Goal: Task Accomplishment & Management: Manage account settings

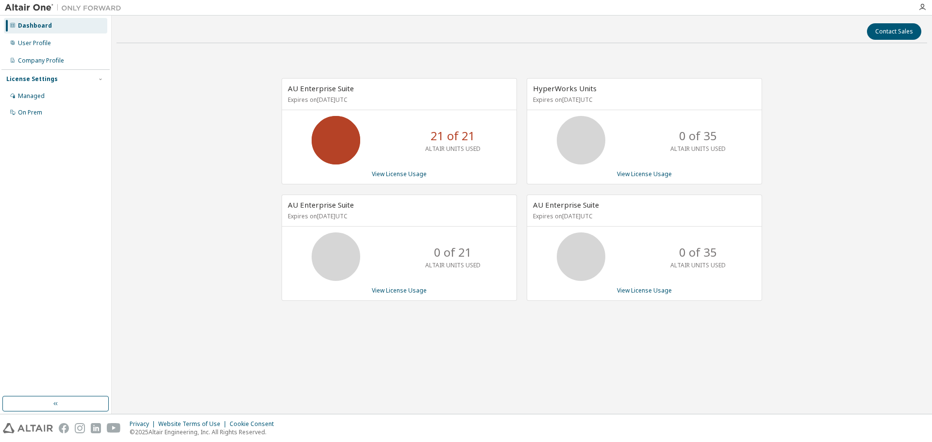
drag, startPoint x: 319, startPoint y: 218, endPoint x: 390, endPoint y: 219, distance: 71.4
click at [390, 219] on p "Expires on [DATE] UTC" at bounding box center [398, 216] width 220 height 8
click at [390, 219] on p "Expires on October 28, 2025 UTC" at bounding box center [398, 216] width 220 height 8
click at [35, 50] on div "User Profile" at bounding box center [55, 43] width 103 height 16
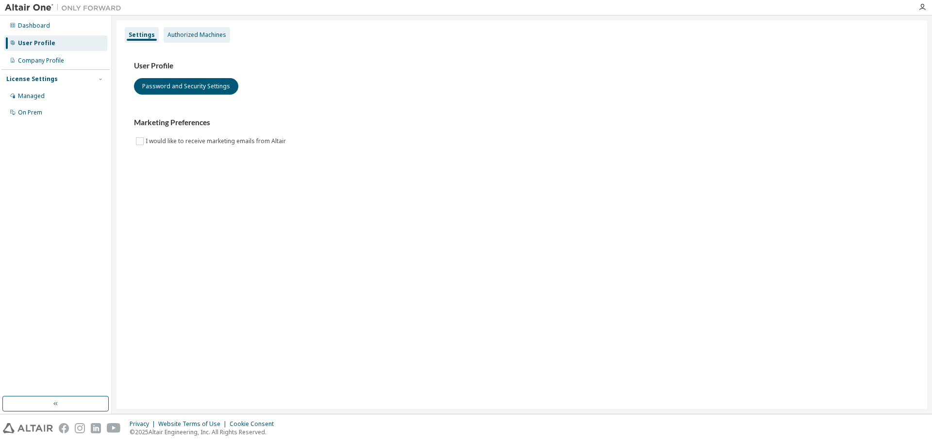
click at [215, 32] on div "Authorized Machines" at bounding box center [196, 35] width 59 height 8
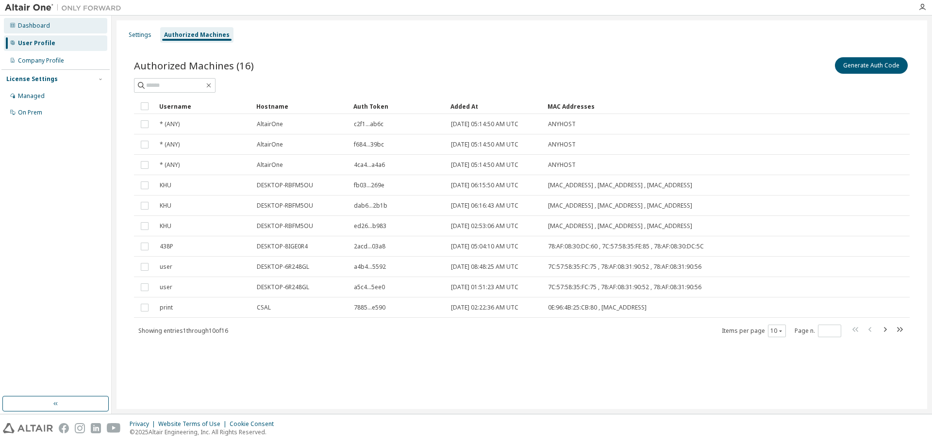
click at [59, 25] on div "Dashboard" at bounding box center [55, 26] width 103 height 16
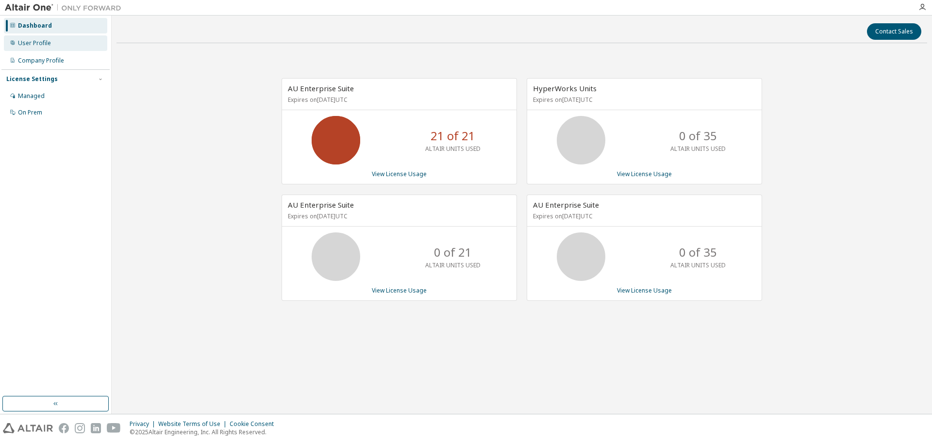
click at [46, 45] on div "User Profile" at bounding box center [34, 43] width 33 height 8
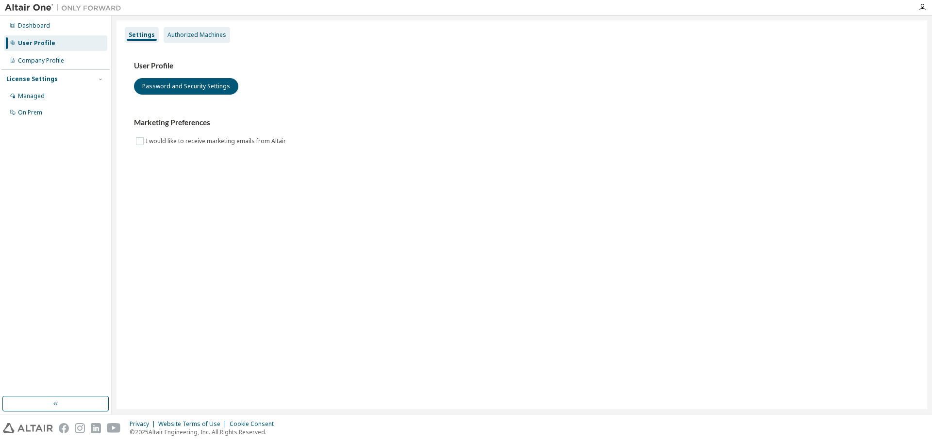
click at [169, 38] on div "Authorized Machines" at bounding box center [196, 35] width 59 height 8
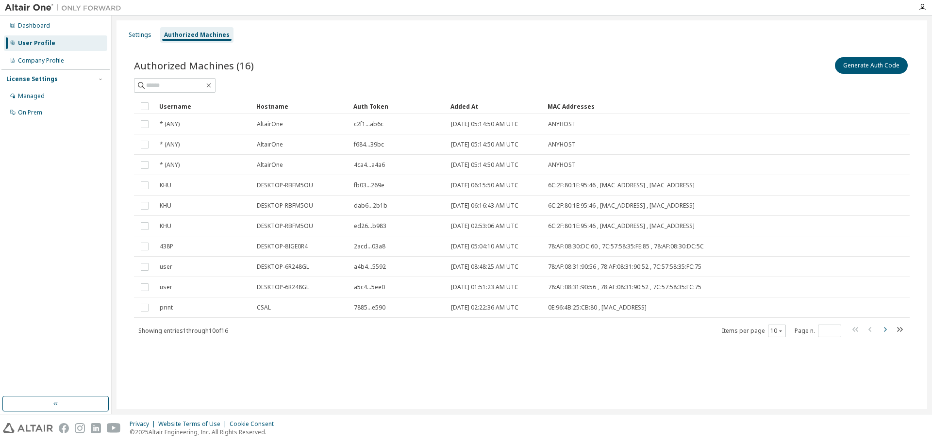
click at [887, 330] on icon "button" at bounding box center [885, 330] width 12 height 12
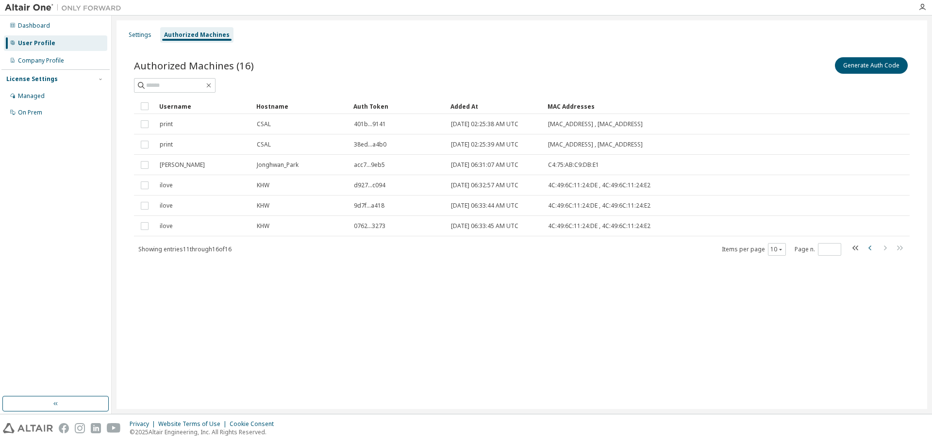
click at [872, 246] on icon "button" at bounding box center [870, 248] width 12 height 12
type input "*"
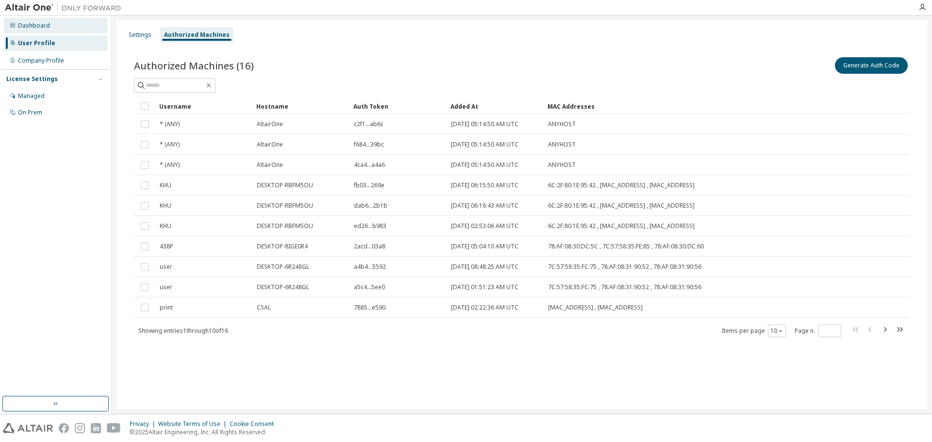
click at [43, 27] on div "Dashboard" at bounding box center [34, 26] width 32 height 8
